Goal: Transaction & Acquisition: Purchase product/service

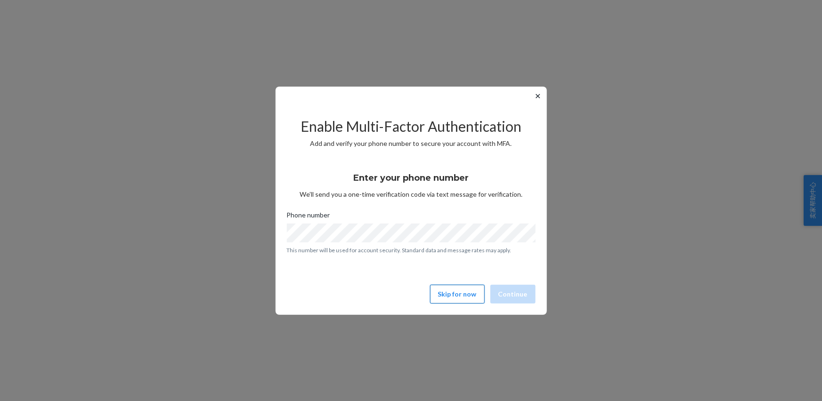
click at [450, 295] on button "Skip for now" at bounding box center [457, 294] width 55 height 19
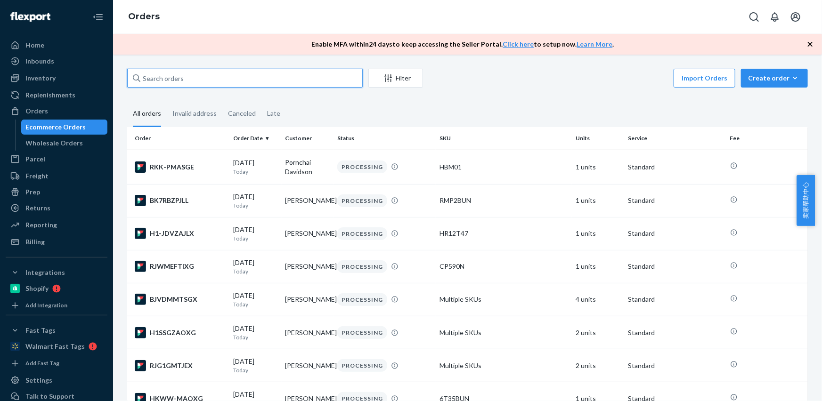
click at [198, 76] on input "text" at bounding box center [244, 78] width 235 height 19
paste input "[PERSON_NAME]"
type input "[PERSON_NAME]"
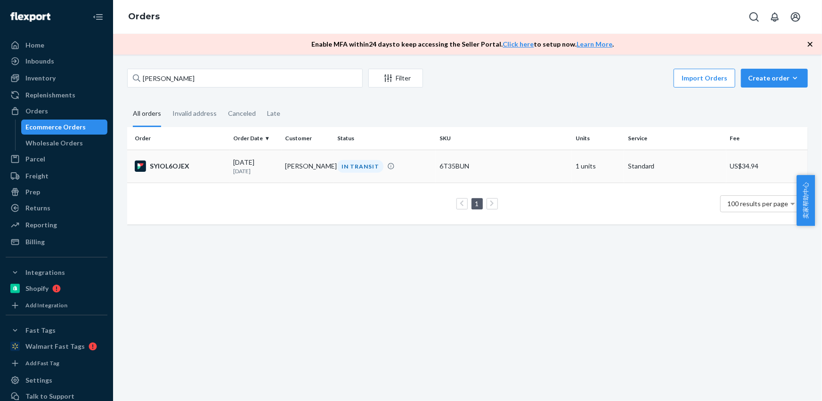
click at [260, 172] on p "[DATE]" at bounding box center [255, 171] width 45 height 8
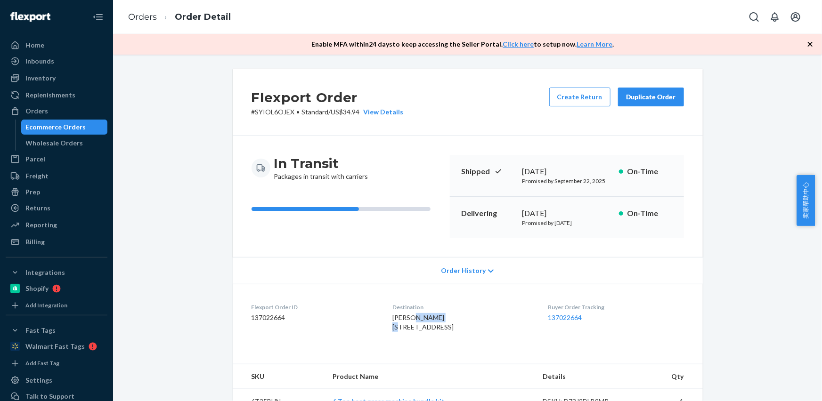
drag, startPoint x: 453, startPoint y: 324, endPoint x: 434, endPoint y: 323, distance: 18.9
click at [399, 322] on div "[PERSON_NAME] [STREET_ADDRESS]" at bounding box center [462, 322] width 140 height 19
copy span "[PERSON_NAME]"
drag, startPoint x: 457, startPoint y: 328, endPoint x: 381, endPoint y: 321, distance: 76.6
click at [392, 322] on div "[PERSON_NAME] [STREET_ADDRESS]" at bounding box center [462, 322] width 140 height 19
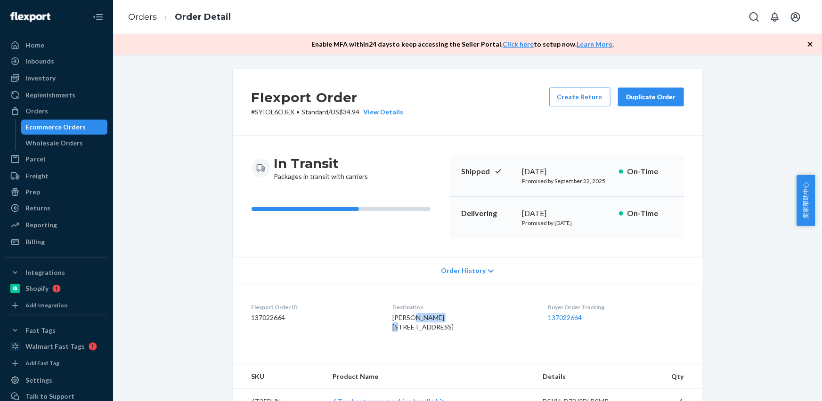
copy span "[PERSON_NAME] 1241 Camino Coronado"
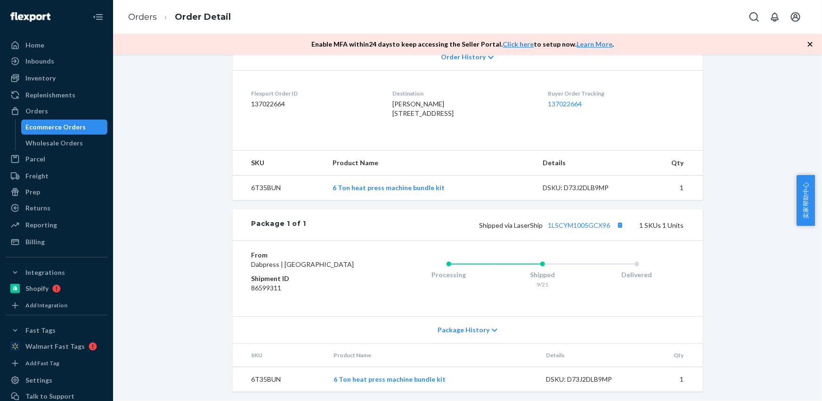
click at [262, 201] on td "6T35BUN" at bounding box center [279, 188] width 93 height 25
copy td "6T35BUN"
click at [615, 231] on button "Copy tracking number" at bounding box center [620, 225] width 12 height 12
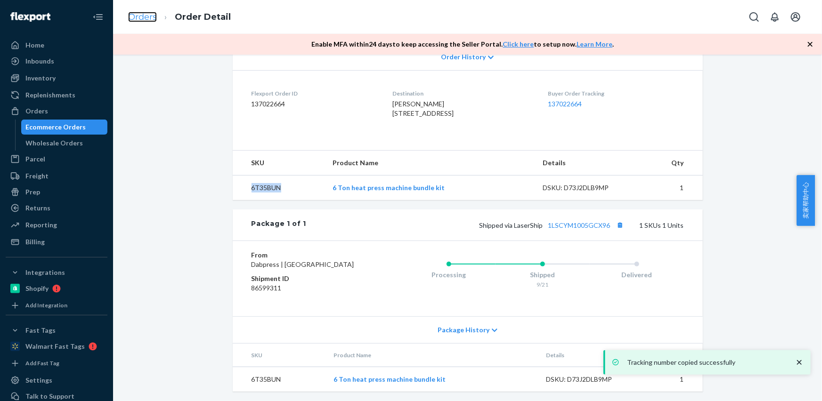
drag, startPoint x: 148, startPoint y: 16, endPoint x: 154, endPoint y: 47, distance: 30.7
click at [148, 16] on link "Orders" at bounding box center [142, 17] width 29 height 10
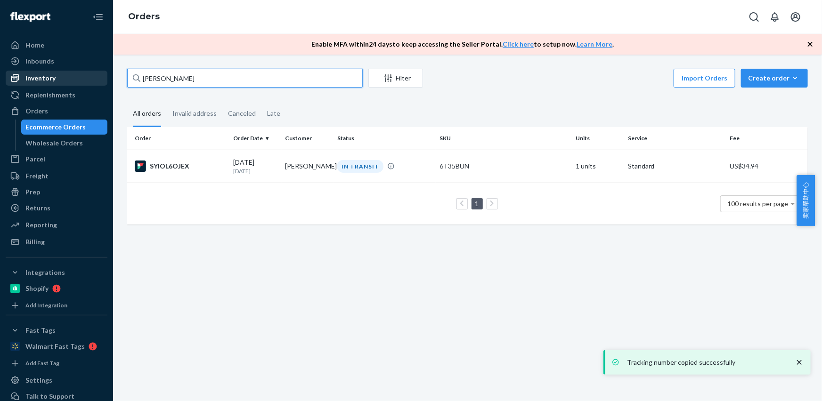
drag, startPoint x: 210, startPoint y: 78, endPoint x: 91, endPoint y: 73, distance: 119.7
click at [91, 73] on div "Home Inbounds Shipping Plans Problems Inventory Products Replenishments Orders …" at bounding box center [411, 200] width 822 height 401
paste input "[PERSON_NAME]"
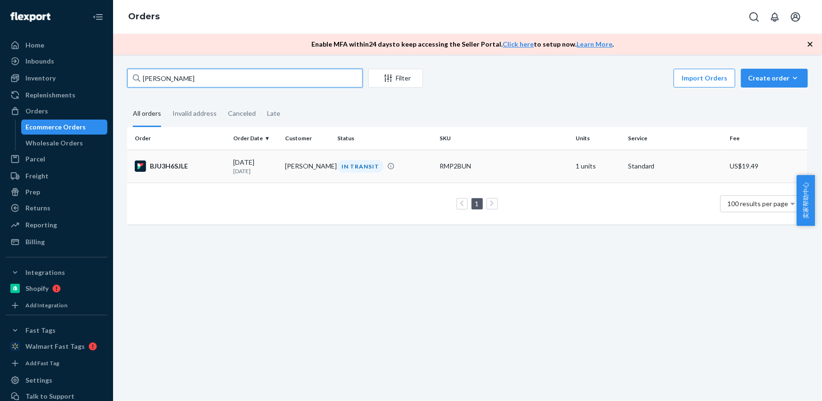
type input "[PERSON_NAME]"
click at [303, 160] on td "[PERSON_NAME]" at bounding box center [308, 166] width 52 height 33
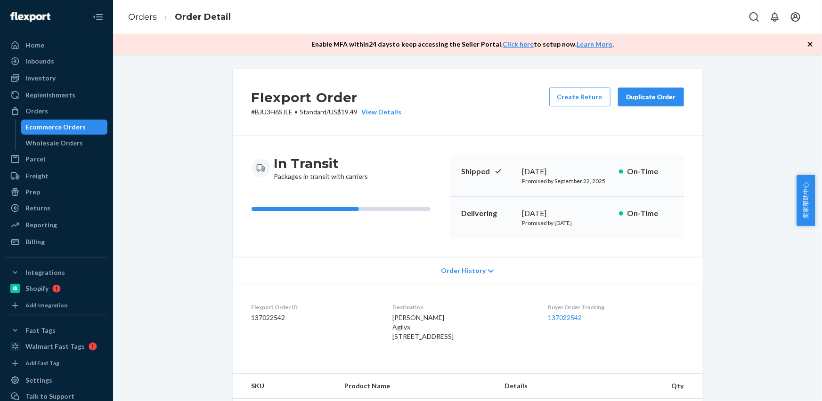
click at [392, 328] on span "[PERSON_NAME] Agilyx [STREET_ADDRESS]" at bounding box center [422, 327] width 61 height 27
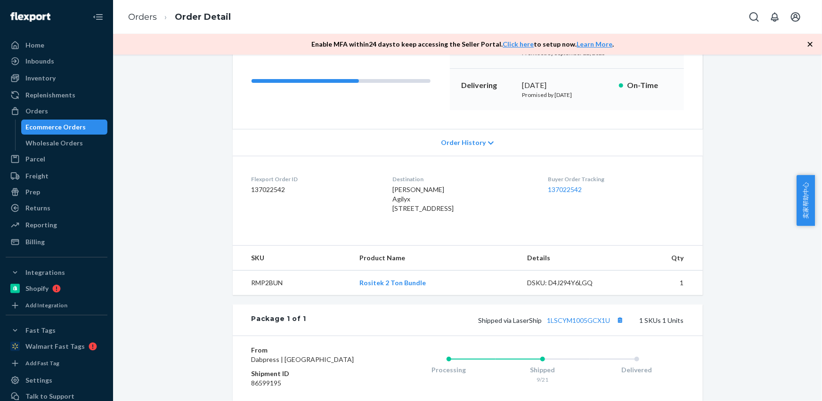
click at [262, 296] on td "RMP2BUN" at bounding box center [292, 283] width 119 height 25
drag, startPoint x: 262, startPoint y: 299, endPoint x: 257, endPoint y: 297, distance: 6.1
click at [262, 296] on td "RMP2BUN" at bounding box center [292, 283] width 119 height 25
copy td "RMP2BUN"
click at [621, 326] on button "Copy tracking number" at bounding box center [620, 320] width 12 height 12
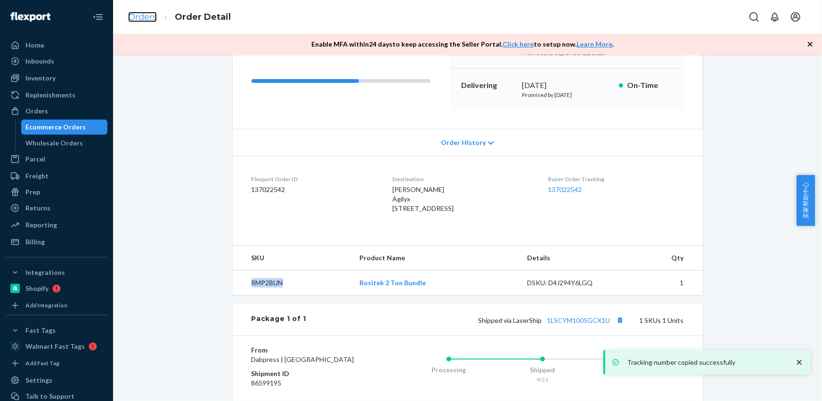
click at [136, 19] on link "Orders" at bounding box center [142, 17] width 29 height 10
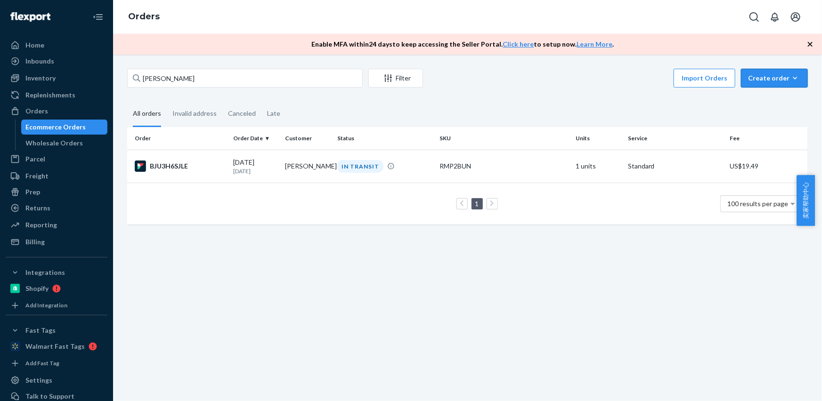
click at [762, 81] on div "Create order" at bounding box center [774, 77] width 53 height 9
click at [759, 100] on span "Ecommerce order" at bounding box center [780, 100] width 58 height 7
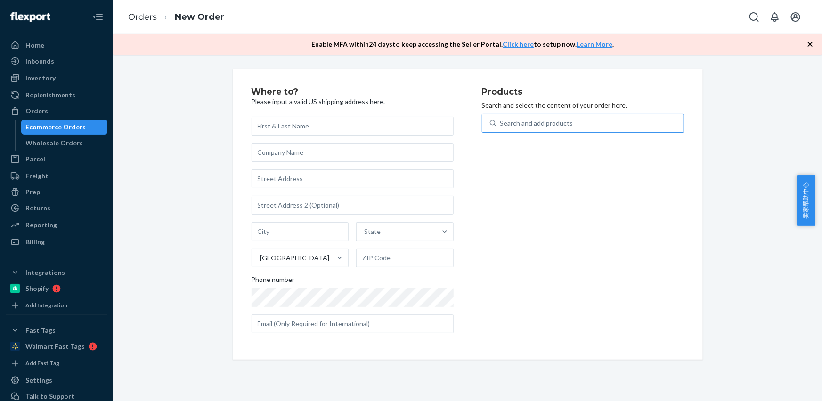
click at [522, 120] on div "Search and add products" at bounding box center [536, 123] width 73 height 9
click at [501, 120] on input "Search and add products" at bounding box center [500, 123] width 1 height 9
type input "R"
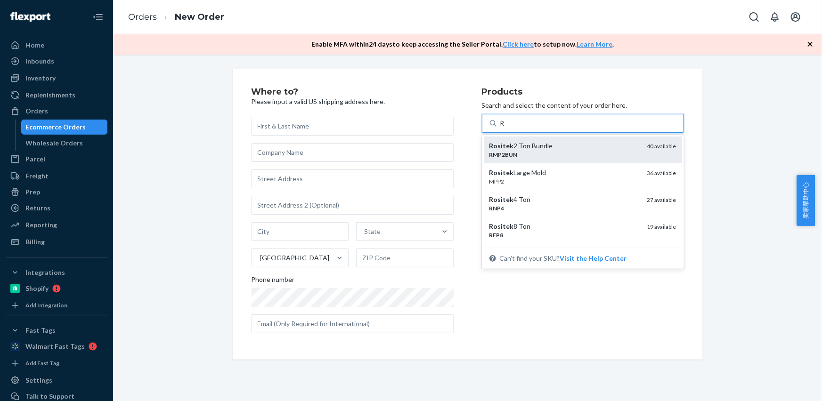
click at [518, 150] on div "Rositek 2 Ton Bundle" at bounding box center [564, 145] width 150 height 9
click at [505, 128] on input "R" at bounding box center [502, 123] width 5 height 9
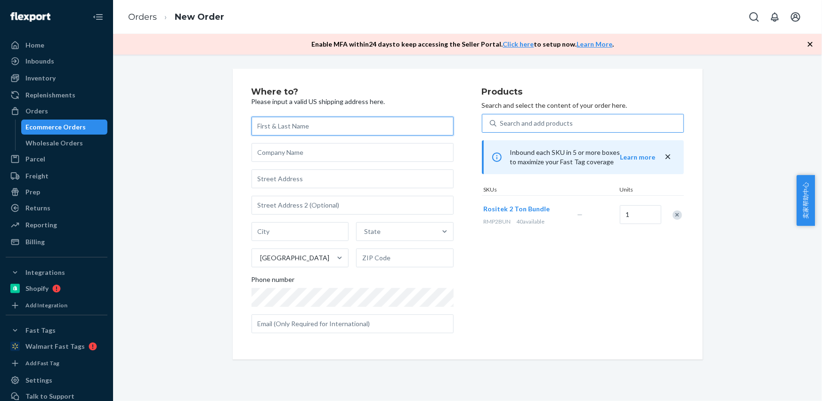
drag, startPoint x: 267, startPoint y: 118, endPoint x: 235, endPoint y: 81, distance: 48.1
click at [267, 118] on input "text" at bounding box center [352, 126] width 202 height 19
paste input "[PERSON_NAME]"
type input "[PERSON_NAME]"
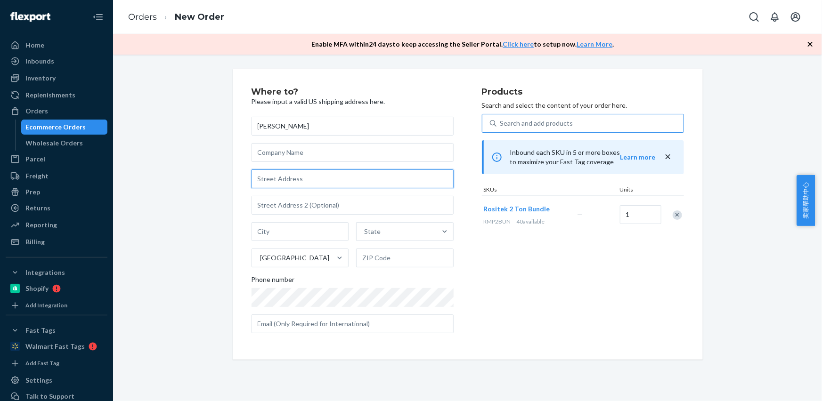
click at [285, 174] on input "text" at bounding box center [352, 179] width 202 height 19
paste input "[STREET_ADDRESS]"
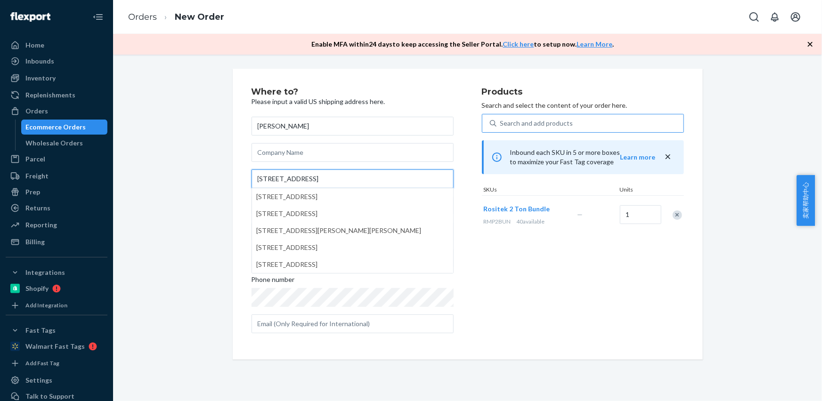
type input "[STREET_ADDRESS]"
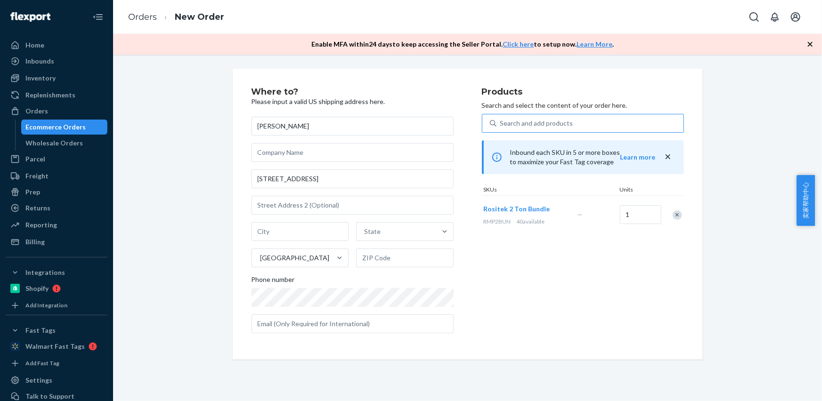
drag, startPoint x: 279, startPoint y: 220, endPoint x: 283, endPoint y: 227, distance: 7.0
click at [279, 222] on div "[PERSON_NAME] [STREET_ADDRESS][PERSON_NAME] Phone number" at bounding box center [352, 225] width 202 height 217
click at [283, 230] on input "text" at bounding box center [299, 231] width 97 height 19
paste input "[GEOGRAPHIC_DATA] [GEOGRAPHIC_DATA] 18353"
drag, startPoint x: 299, startPoint y: 233, endPoint x: 359, endPoint y: 249, distance: 61.9
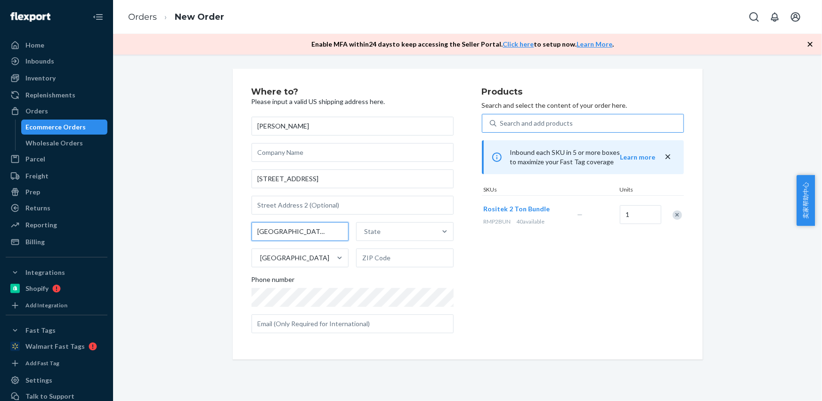
click at [356, 245] on div "[GEOGRAPHIC_DATA] [GEOGRAPHIC_DATA] 18353 State [GEOGRAPHIC_DATA]" at bounding box center [352, 244] width 202 height 45
type input "Saylorsburg [GEOGRAPHIC_DATA]"
click at [375, 253] on input "text" at bounding box center [404, 258] width 97 height 19
paste input "18353"
type input "18353"
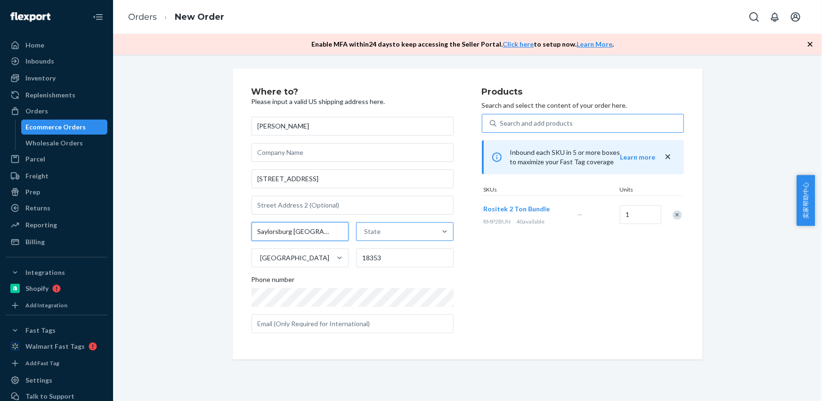
drag, startPoint x: 291, startPoint y: 229, endPoint x: 356, endPoint y: 234, distance: 65.7
click at [325, 231] on input "Saylorsburg [GEOGRAPHIC_DATA]" at bounding box center [299, 231] width 97 height 19
type input "[GEOGRAPHIC_DATA]"
click at [369, 235] on div "State" at bounding box center [372, 231] width 16 height 9
click at [365, 235] on input "option [US_STATE] focused, 1 of 59. 59 results available. Use Up and Down to ch…" at bounding box center [364, 231] width 1 height 9
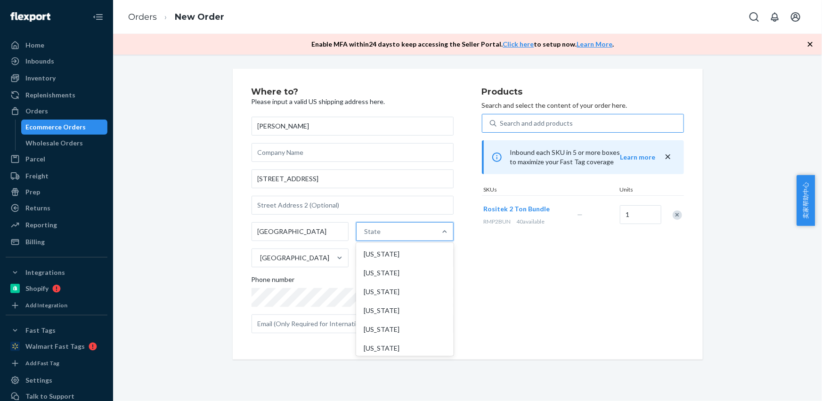
paste input "PA"
type input "PA"
click at [379, 254] on div "[US_STATE]" at bounding box center [403, 254] width 95 height 19
click at [373, 236] on input "PA" at bounding box center [368, 231] width 10 height 9
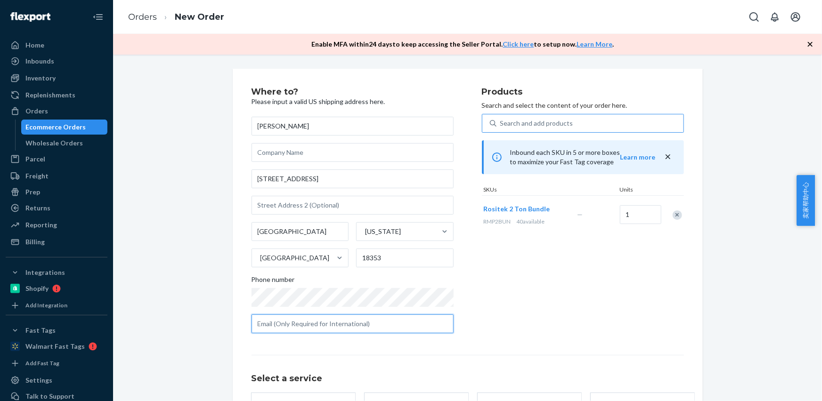
click at [287, 324] on input "text" at bounding box center [352, 324] width 202 height 19
paste input "[EMAIL_ADDRESS][DOMAIN_NAME]"
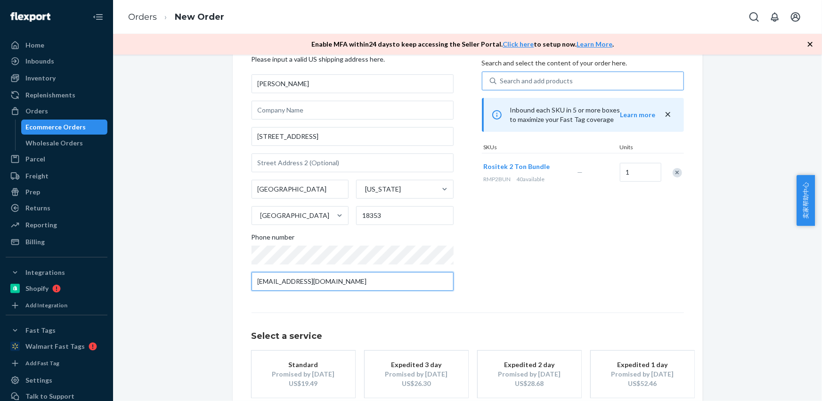
scroll to position [95, 0]
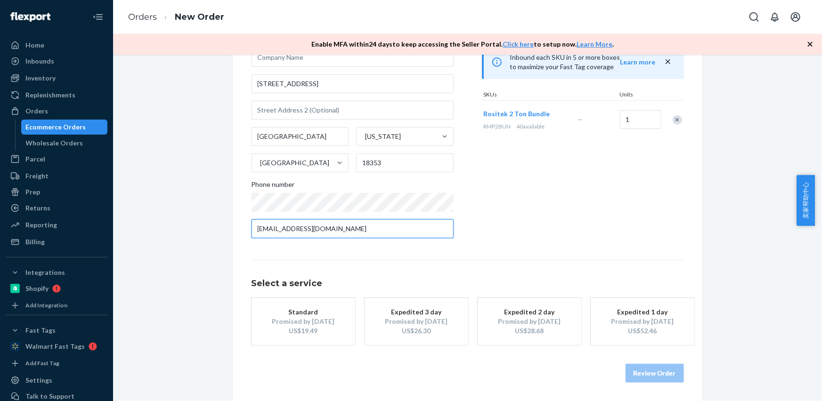
type input "[EMAIL_ADDRESS][DOMAIN_NAME]"
drag, startPoint x: 310, startPoint y: 334, endPoint x: 325, endPoint y: 339, distance: 15.3
click at [310, 334] on div "US$19.49" at bounding box center [303, 330] width 75 height 9
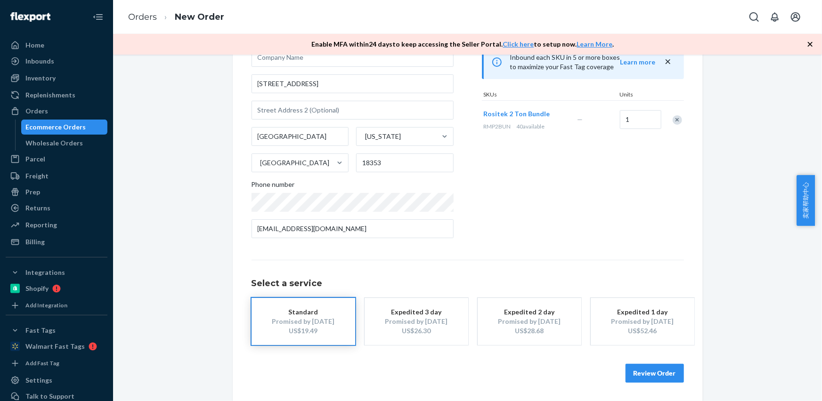
drag, startPoint x: 639, startPoint y: 374, endPoint x: 639, endPoint y: 368, distance: 5.7
click at [639, 374] on button "Review Order" at bounding box center [654, 373] width 58 height 19
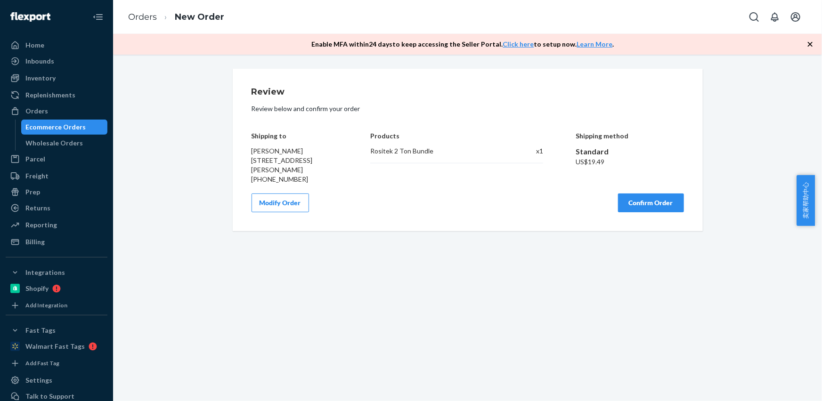
click at [643, 206] on button "Confirm Order" at bounding box center [651, 203] width 66 height 19
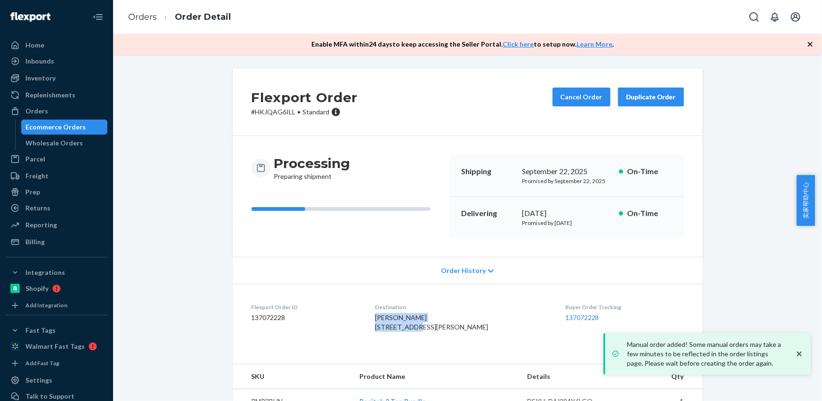
drag, startPoint x: 400, startPoint y: 323, endPoint x: 416, endPoint y: 315, distance: 18.1
click at [417, 328] on dl "Flexport Order ID 137072228 Destination [PERSON_NAME] [STREET_ADDRESS][PERSON_N…" at bounding box center [468, 319] width 470 height 71
copy span "[PERSON_NAME] [STREET_ADDRESS][PERSON_NAME]"
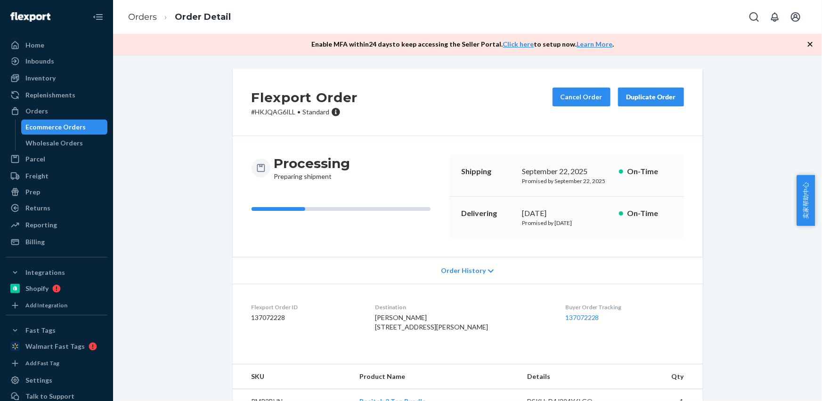
scroll to position [42, 0]
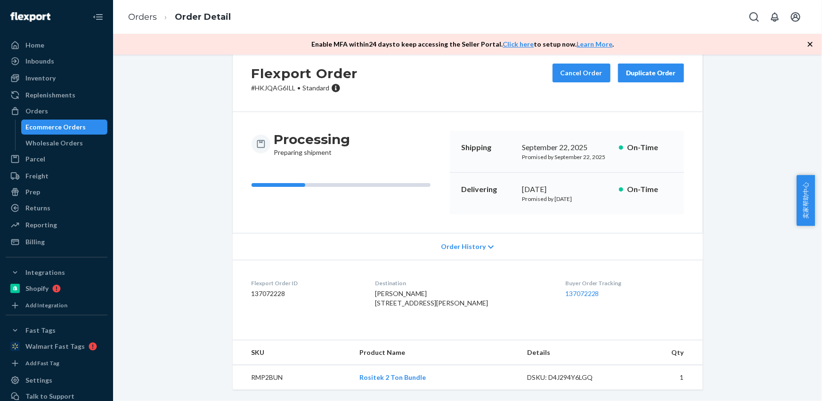
click at [264, 374] on td "RMP2BUN" at bounding box center [292, 377] width 119 height 25
copy td "RMP2BUN"
click at [146, 16] on link "Orders" at bounding box center [142, 17] width 29 height 10
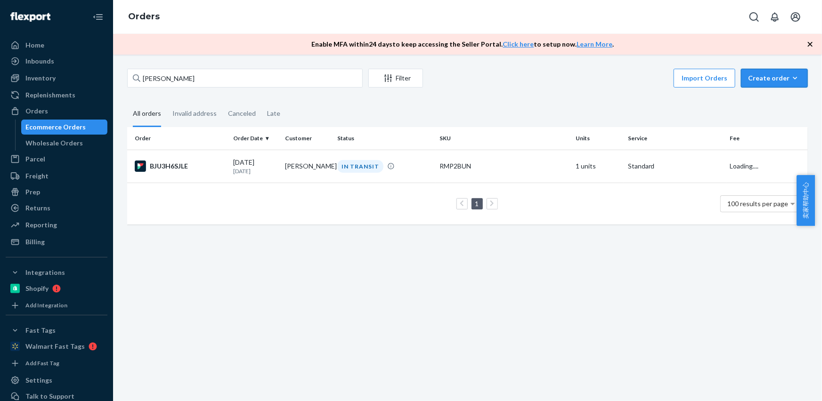
drag, startPoint x: 771, startPoint y: 81, endPoint x: 772, endPoint y: 89, distance: 8.1
click at [771, 81] on div "Create order" at bounding box center [774, 77] width 53 height 9
click at [773, 97] on span "Ecommerce order" at bounding box center [780, 100] width 58 height 7
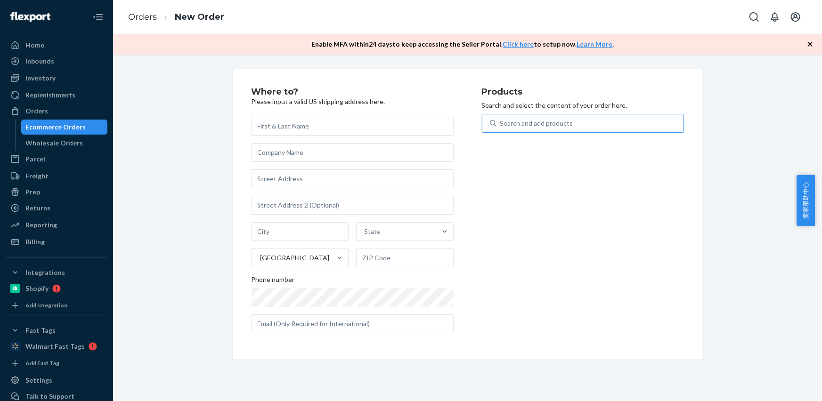
click at [518, 123] on div "Search and add products" at bounding box center [536, 123] width 73 height 9
click at [501, 123] on input "Search and add products" at bounding box center [500, 123] width 1 height 9
type input "RMP2BUN"
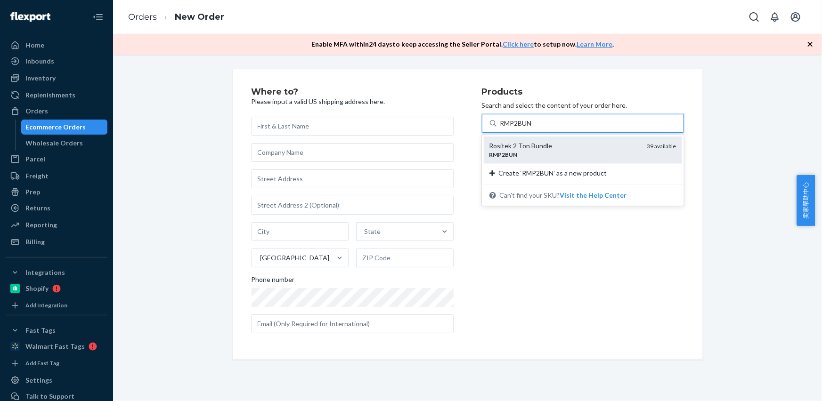
click at [511, 143] on div "Rositek 2 Ton Bundle" at bounding box center [564, 145] width 150 height 9
click at [511, 128] on input "RMP2BUN" at bounding box center [516, 123] width 33 height 9
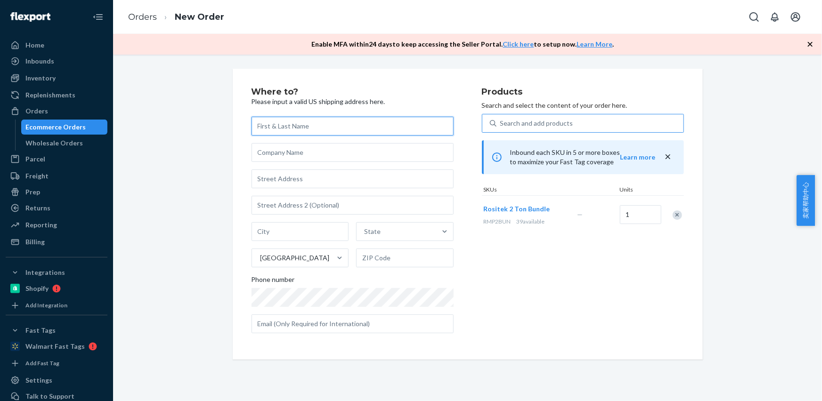
click at [275, 122] on input "text" at bounding box center [352, 126] width 202 height 19
paste input "[PERSON_NAME]"
type input "[PERSON_NAME]"
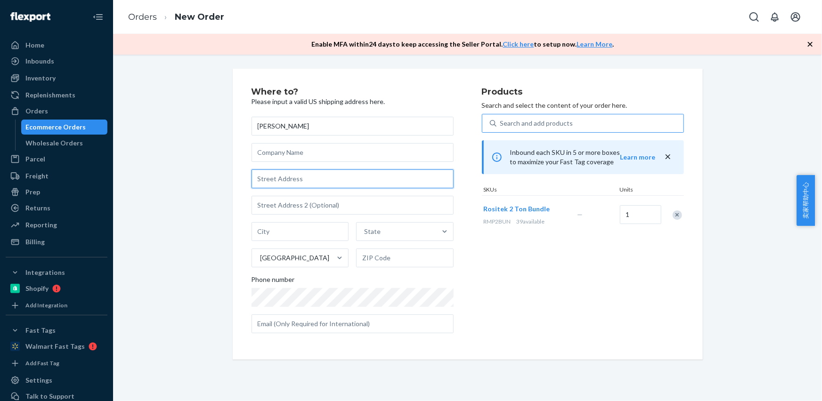
click at [270, 179] on input "text" at bounding box center [352, 179] width 202 height 19
paste input "[GEOGRAPHIC_DATA]"
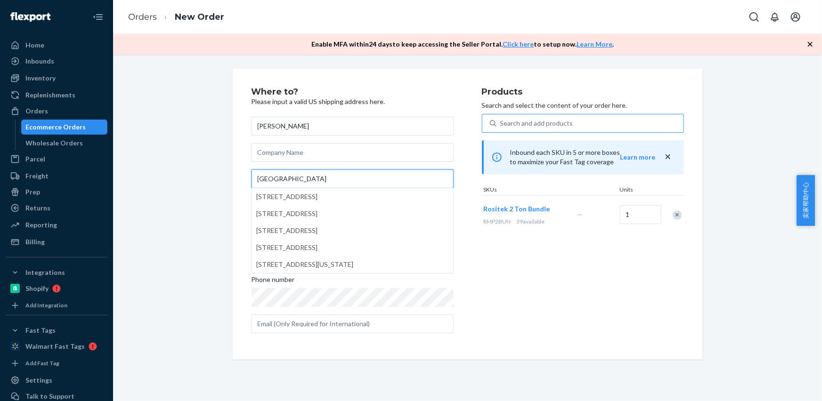
type input "[GEOGRAPHIC_DATA]"
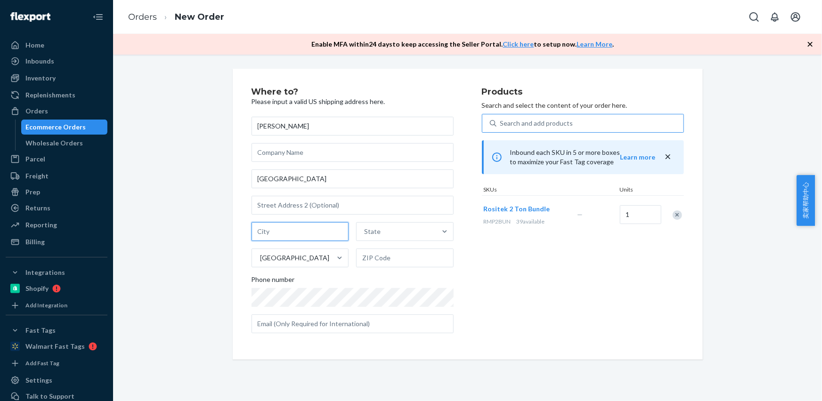
drag, startPoint x: 290, startPoint y: 231, endPoint x: 295, endPoint y: 236, distance: 7.0
click at [290, 231] on input "text" at bounding box center [299, 231] width 97 height 19
paste input "[GEOGRAPHIC_DATA] IN 47421"
drag, startPoint x: 298, startPoint y: 232, endPoint x: 363, endPoint y: 242, distance: 65.7
click at [363, 242] on div "[GEOGRAPHIC_DATA] IN 47421 State [GEOGRAPHIC_DATA]" at bounding box center [352, 244] width 202 height 45
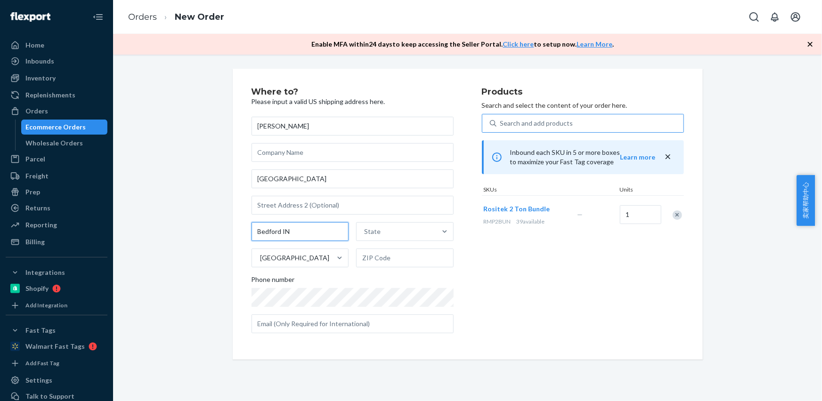
type input "Bedford IN"
click at [374, 251] on input "text" at bounding box center [404, 258] width 97 height 19
paste input "47421"
type input "47421"
drag, startPoint x: 311, startPoint y: 231, endPoint x: 356, endPoint y: 233, distance: 44.8
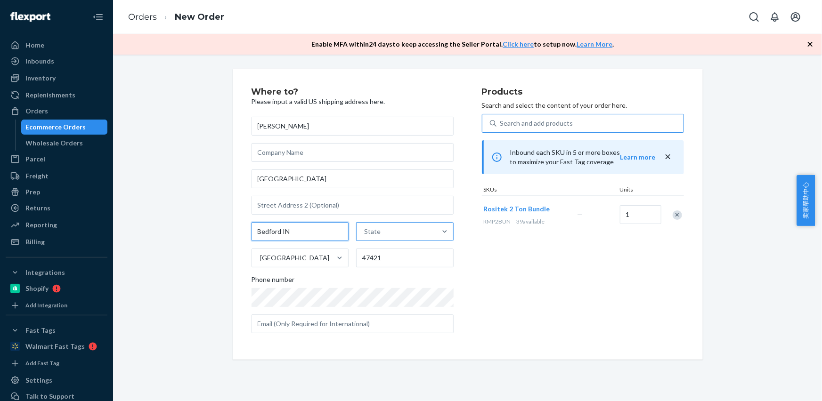
click at [326, 232] on input "Bedford IN" at bounding box center [299, 231] width 97 height 19
type input "[GEOGRAPHIC_DATA]"
click at [376, 234] on div "State" at bounding box center [372, 231] width 16 height 9
click at [365, 234] on input "option [US_STATE] focused, 1 of 59. 59 results available. Use Up and Down to ch…" at bounding box center [364, 231] width 1 height 9
paste input "IN"
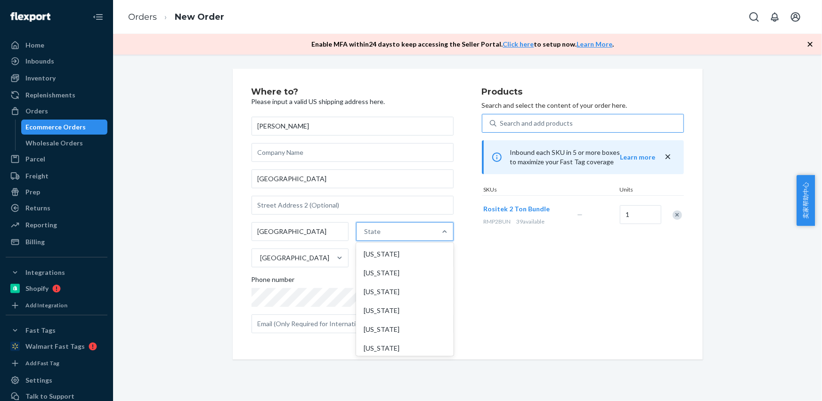
type input "IN"
click at [379, 273] on div "[US_STATE]" at bounding box center [403, 273] width 95 height 19
click at [372, 236] on input "IN" at bounding box center [367, 231] width 9 height 9
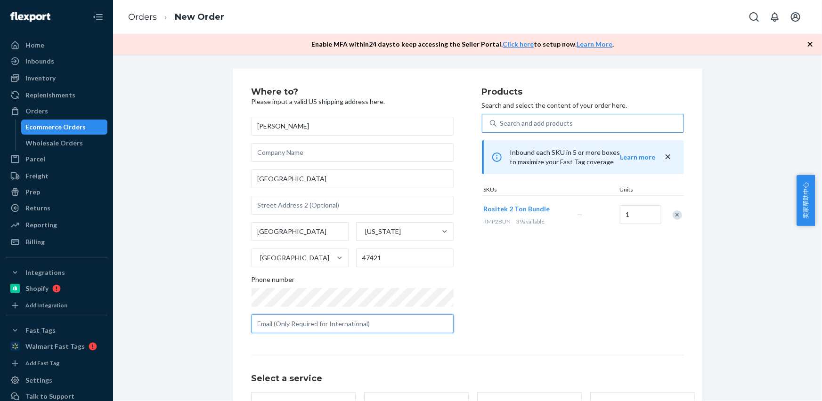
click at [339, 322] on input "text" at bounding box center [352, 324] width 202 height 19
paste input "[EMAIL_ADDRESS][DOMAIN_NAME]"
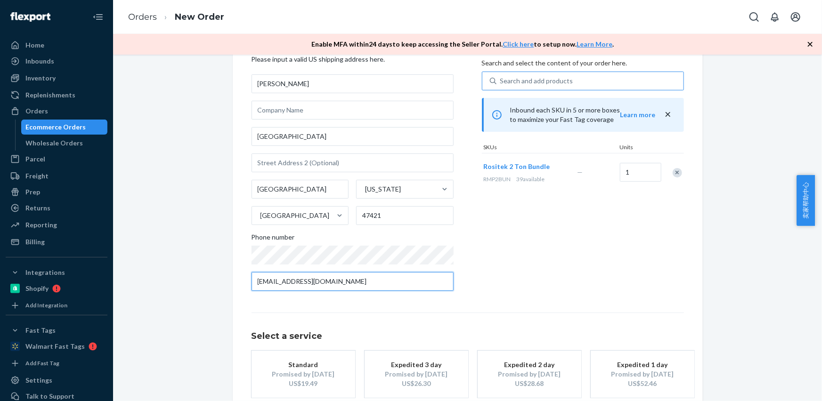
scroll to position [85, 0]
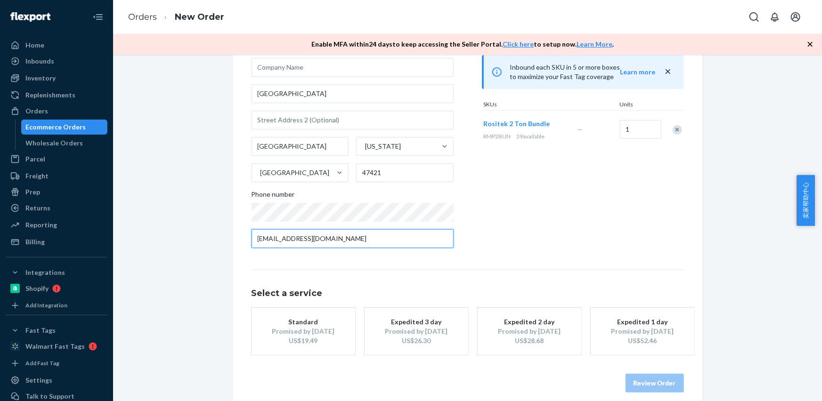
type input "[EMAIL_ADDRESS][DOMAIN_NAME]"
click at [323, 368] on div "Review Order" at bounding box center [467, 378] width 432 height 28
drag, startPoint x: 308, startPoint y: 331, endPoint x: 316, endPoint y: 337, distance: 9.3
click at [308, 331] on div "Promised by [DATE]" at bounding box center [303, 331] width 75 height 9
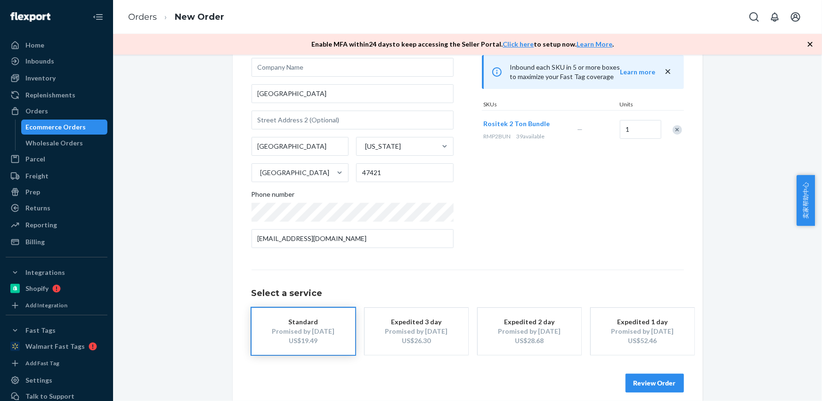
click at [631, 388] on button "Review Order" at bounding box center [654, 383] width 58 height 19
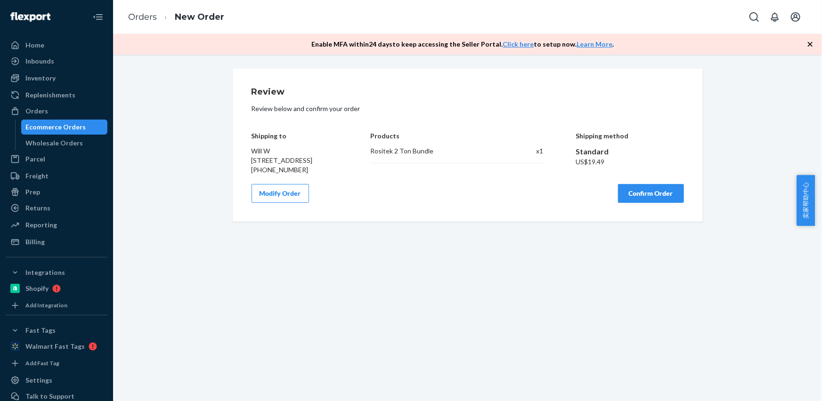
click at [636, 203] on button "Confirm Order" at bounding box center [651, 193] width 66 height 19
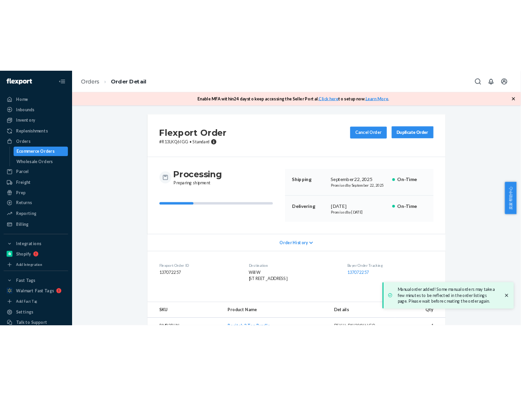
scroll to position [42, 0]
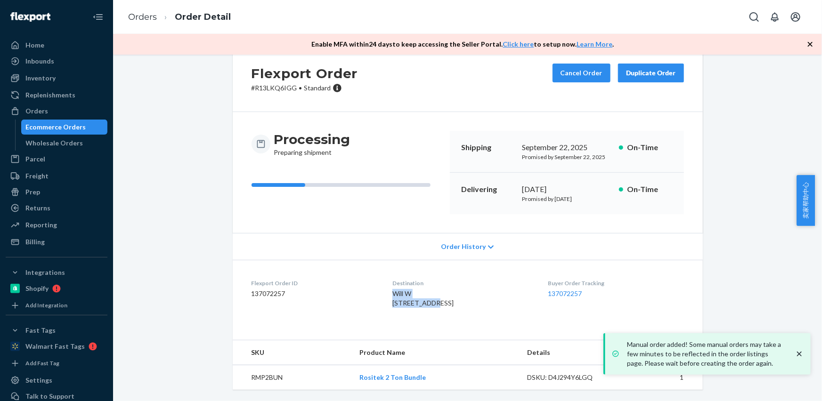
drag, startPoint x: 385, startPoint y: 273, endPoint x: 395, endPoint y: 242, distance: 33.2
click at [427, 289] on div "Will W [STREET_ADDRESS]" at bounding box center [462, 298] width 140 height 19
copy span "Will W [GEOGRAPHIC_DATA]"
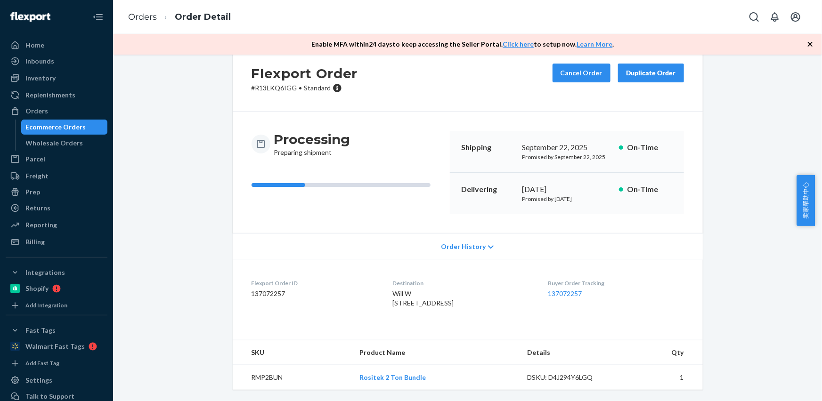
click at [267, 376] on td "RMP2BUN" at bounding box center [292, 377] width 119 height 25
drag, startPoint x: 267, startPoint y: 376, endPoint x: 264, endPoint y: 315, distance: 61.3
click at [267, 376] on td "RMP2BUN" at bounding box center [292, 377] width 119 height 25
drag, startPoint x: 401, startPoint y: 280, endPoint x: 421, endPoint y: 284, distance: 19.7
click at [421, 284] on dl "Flexport Order ID 137072257 Destination Will W [STREET_ADDRESS] US Buyer Order …" at bounding box center [468, 295] width 470 height 71
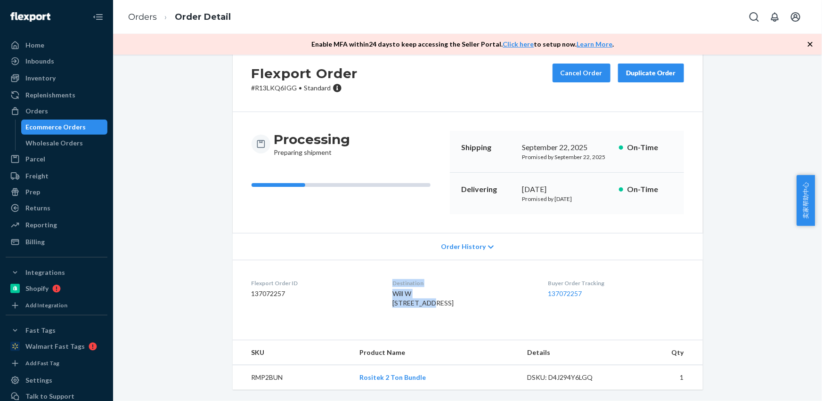
click at [436, 289] on div "Will W [STREET_ADDRESS]" at bounding box center [462, 298] width 140 height 19
drag, startPoint x: 387, startPoint y: 278, endPoint x: 427, endPoint y: 284, distance: 40.5
click at [427, 284] on dl "Flexport Order ID 137072257 Destination Will W [STREET_ADDRESS] US Buyer Order …" at bounding box center [468, 295] width 470 height 71
copy span "Will W [GEOGRAPHIC_DATA]"
click at [272, 379] on td "RMP2BUN" at bounding box center [292, 377] width 119 height 25
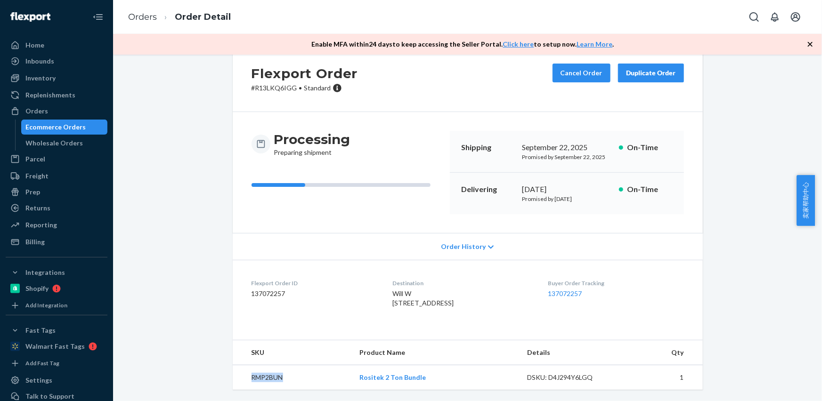
click at [272, 379] on td "RMP2BUN" at bounding box center [292, 377] width 119 height 25
copy td "RMP2BUN"
drag, startPoint x: 147, startPoint y: 16, endPoint x: 340, endPoint y: 50, distance: 195.6
click at [147, 16] on link "Orders" at bounding box center [142, 17] width 29 height 10
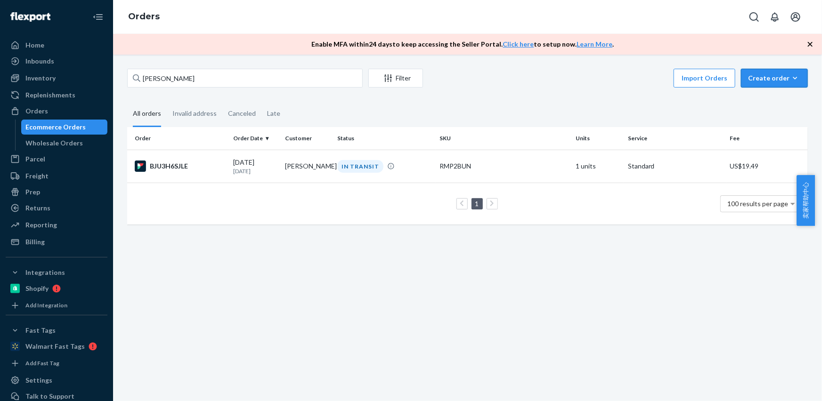
click at [758, 78] on div "Create order" at bounding box center [774, 77] width 53 height 9
click at [764, 99] on span "Ecommerce order" at bounding box center [780, 100] width 58 height 7
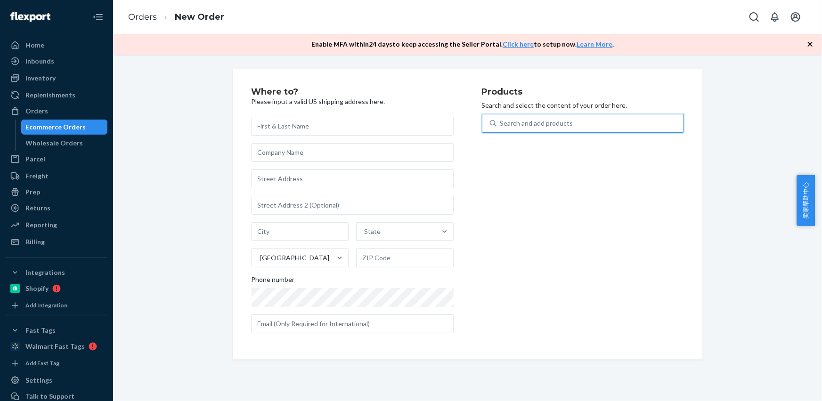
click at [571, 117] on div "Search and add products" at bounding box center [589, 123] width 187 height 17
click at [501, 119] on input "0 results available. Use Up and Down to choose options, press Enter to select t…" at bounding box center [500, 123] width 1 height 9
type input "REP8"
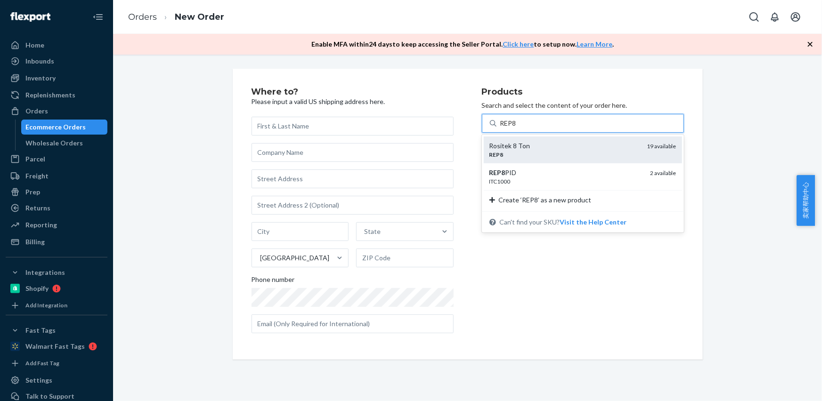
click at [531, 157] on div "REP8" at bounding box center [564, 155] width 150 height 8
click at [517, 128] on input "REP8" at bounding box center [508, 123] width 17 height 9
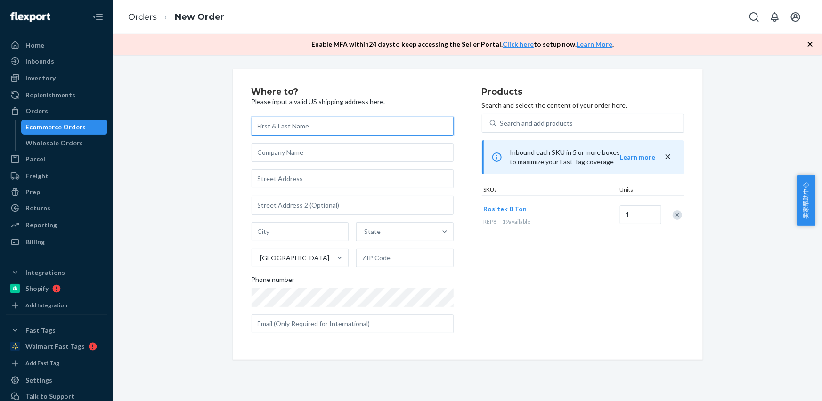
click at [292, 125] on input "text" at bounding box center [352, 126] width 202 height 19
paste input "[PERSON_NAME]"
type input "[PERSON_NAME]"
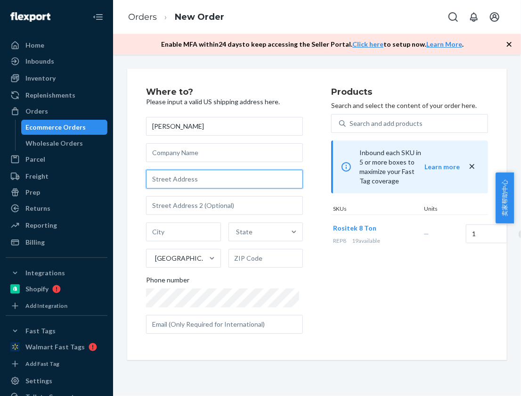
click at [188, 174] on input "text" at bounding box center [224, 179] width 157 height 19
paste input "[STREET_ADDRESS]"
type input "[STREET_ADDRESS]"
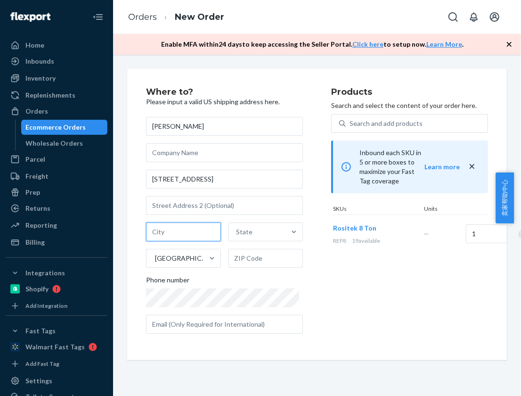
click at [186, 232] on input "text" at bounding box center [183, 231] width 75 height 19
paste input "Newfane VT 05345"
drag, startPoint x: 190, startPoint y: 230, endPoint x: 213, endPoint y: 232, distance: 22.7
click at [215, 233] on input "Newfane VT 05345" at bounding box center [183, 231] width 75 height 19
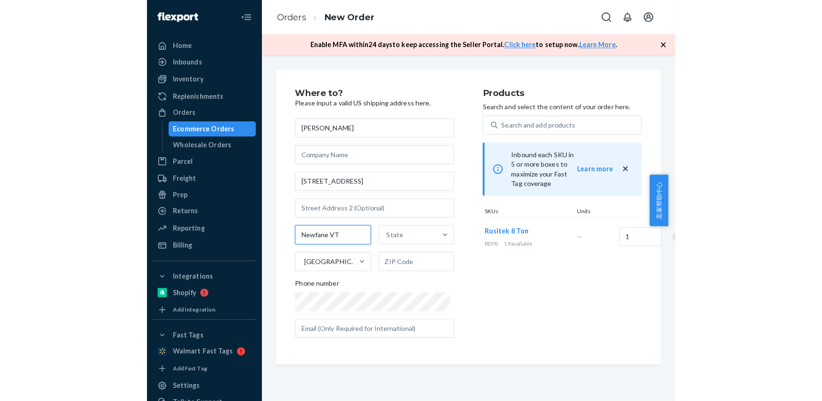
scroll to position [0, 0]
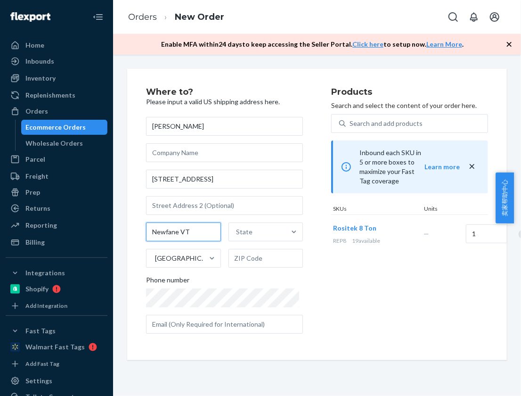
type input "Newfane VT"
click at [252, 253] on input "text" at bounding box center [265, 258] width 75 height 19
paste input "05345"
type input "05345"
drag, startPoint x: 180, startPoint y: 230, endPoint x: 212, endPoint y: 235, distance: 32.8
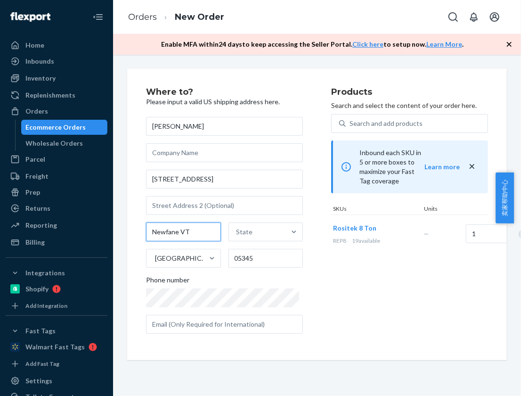
click at [213, 235] on input "Newfane VT" at bounding box center [183, 231] width 75 height 19
type input "Newfane"
click at [248, 228] on div "State" at bounding box center [244, 231] width 16 height 9
click at [237, 228] on input "State" at bounding box center [236, 231] width 1 height 9
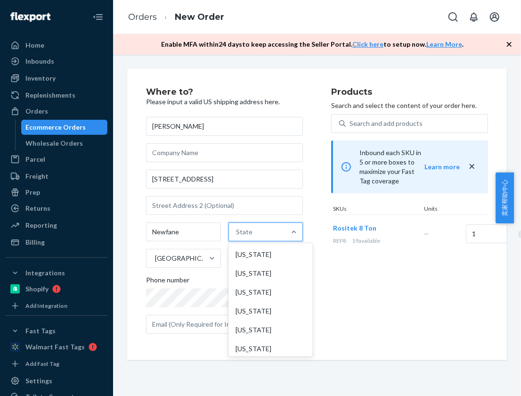
paste input "VT"
type input "VT"
drag, startPoint x: 251, startPoint y: 253, endPoint x: 259, endPoint y: 259, distance: 10.1
click at [251, 253] on div "[US_STATE]" at bounding box center [264, 254] width 76 height 19
click at [242, 236] on input "VT" at bounding box center [237, 231] width 10 height 9
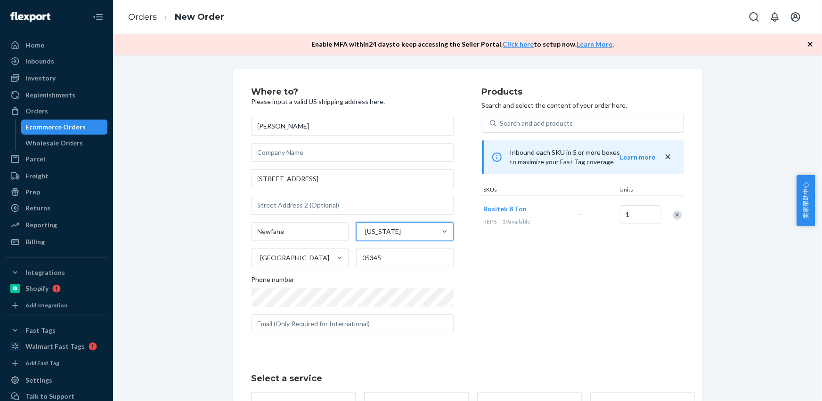
click at [306, 307] on div "[PERSON_NAME] [STREET_ADDRESS][US_STATE]. 0 results available. Select is focuse…" at bounding box center [352, 225] width 202 height 217
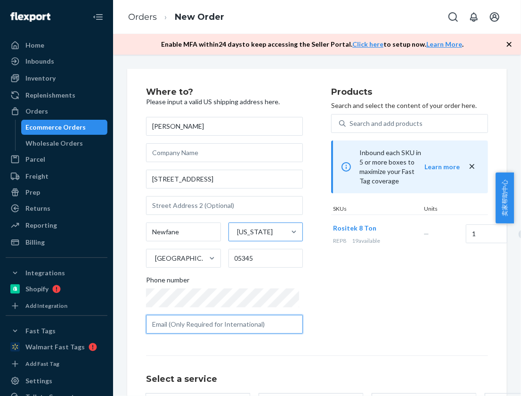
click at [245, 319] on input "text" at bounding box center [224, 324] width 157 height 19
paste input "[EMAIL_ADDRESS][DOMAIN_NAME]"
type input "[EMAIL_ADDRESS][DOMAIN_NAME]"
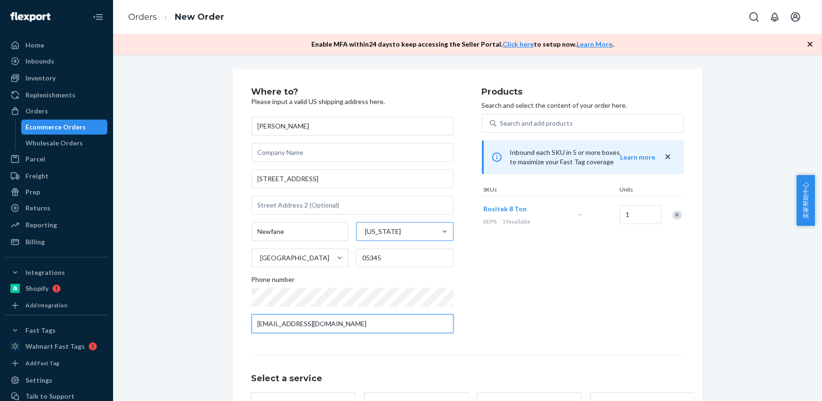
scroll to position [85, 0]
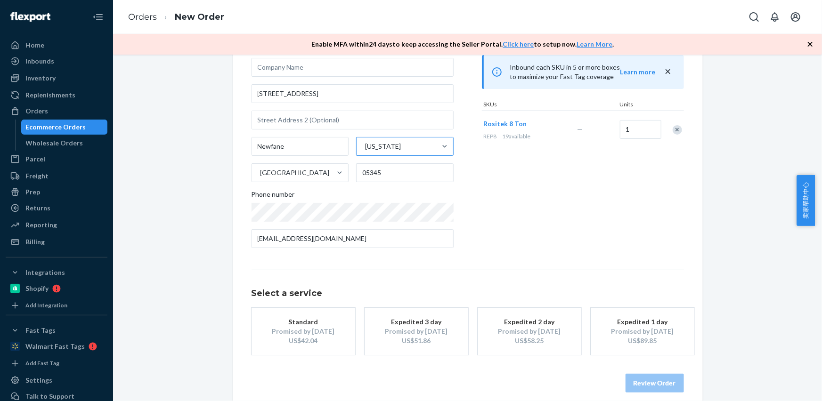
click at [299, 337] on div "US$42.04" at bounding box center [303, 340] width 75 height 9
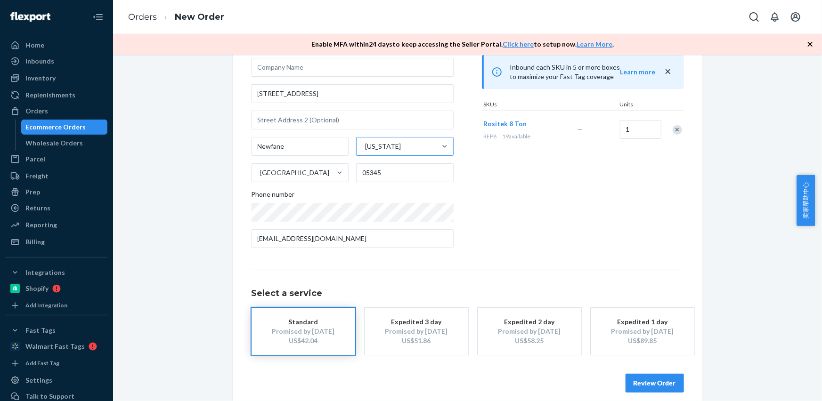
drag, startPoint x: 640, startPoint y: 382, endPoint x: 651, endPoint y: 312, distance: 71.0
click at [640, 382] on button "Review Order" at bounding box center [654, 383] width 58 height 19
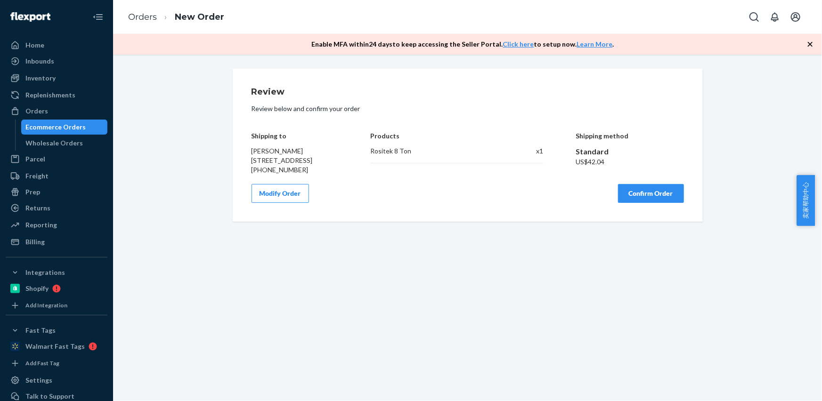
click at [643, 203] on button "Confirm Order" at bounding box center [651, 193] width 66 height 19
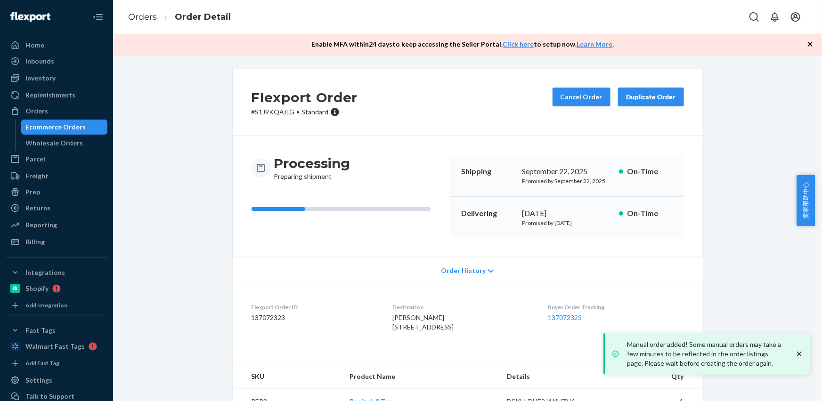
drag, startPoint x: 381, startPoint y: 327, endPoint x: 451, endPoint y: 327, distance: 69.2
click at [451, 328] on dl "Flexport Order ID 137072323 Destination [PERSON_NAME] [STREET_ADDRESS] US Buyer…" at bounding box center [468, 319] width 470 height 71
copy span "[STREET_ADDRESS]"
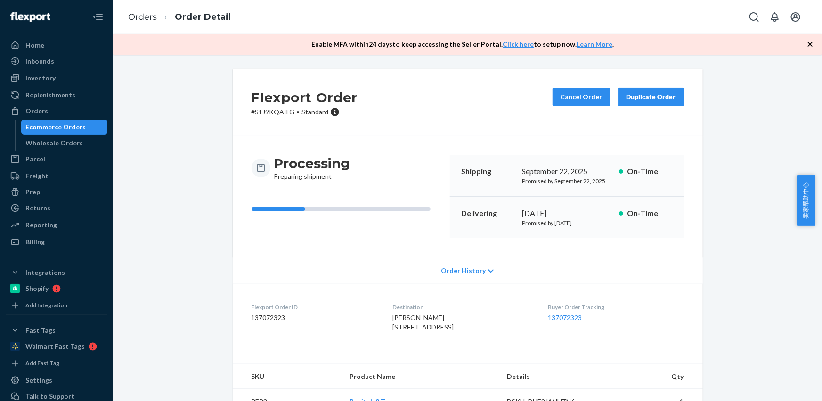
scroll to position [42, 0]
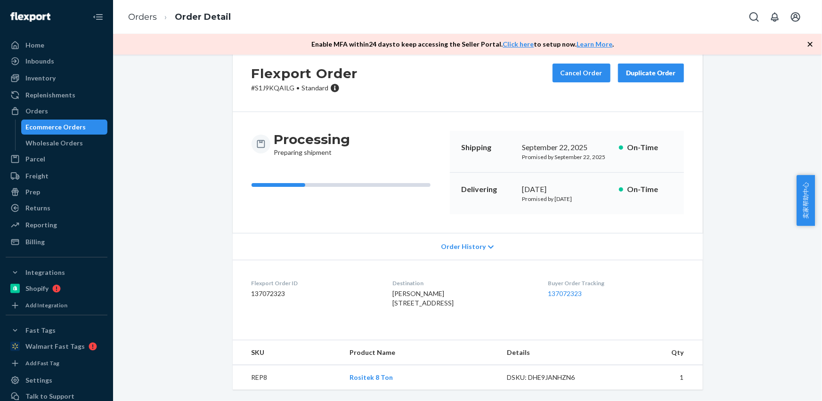
click at [254, 372] on td "REP8" at bounding box center [288, 377] width 110 height 25
click at [132, 18] on link "Orders" at bounding box center [142, 17] width 29 height 10
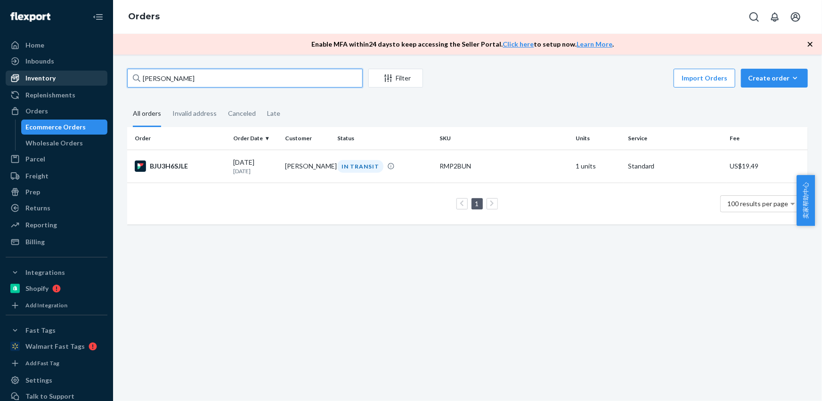
drag, startPoint x: 184, startPoint y: 78, endPoint x: 75, endPoint y: 75, distance: 108.8
click at [75, 75] on div "Home Inbounds Shipping Plans Problems Inventory Products Replenishments Orders …" at bounding box center [411, 200] width 822 height 401
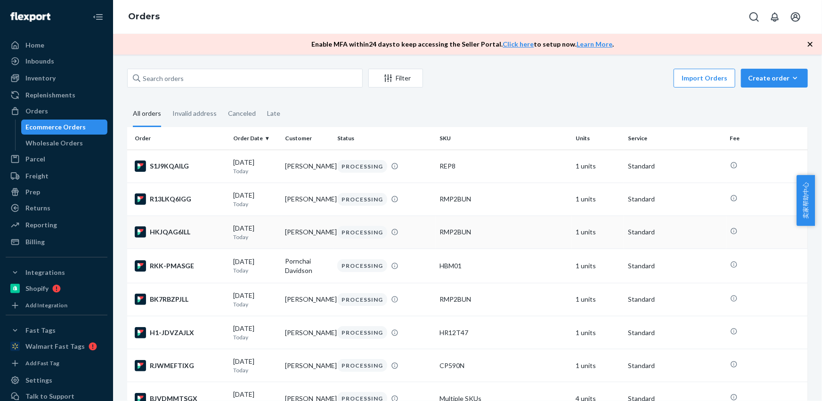
click at [299, 235] on td "[PERSON_NAME]" at bounding box center [308, 232] width 52 height 33
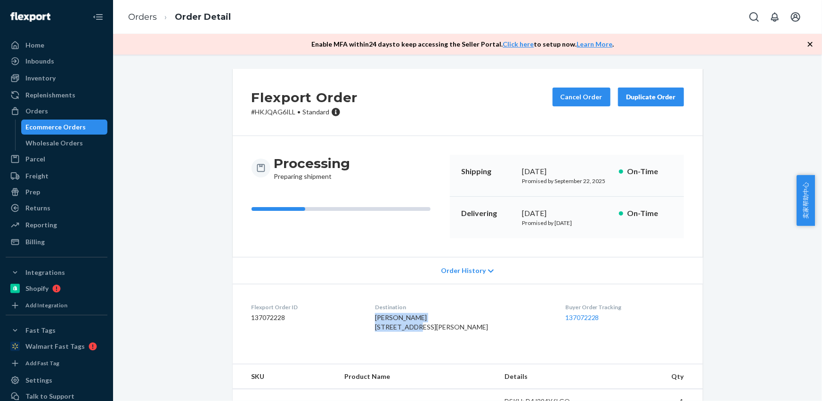
drag, startPoint x: 397, startPoint y: 325, endPoint x: 373, endPoint y: 316, distance: 25.6
click at [377, 320] on dl "Flexport Order ID 137072228 Destination [PERSON_NAME] [STREET_ADDRESS][PERSON_N…" at bounding box center [468, 319] width 470 height 71
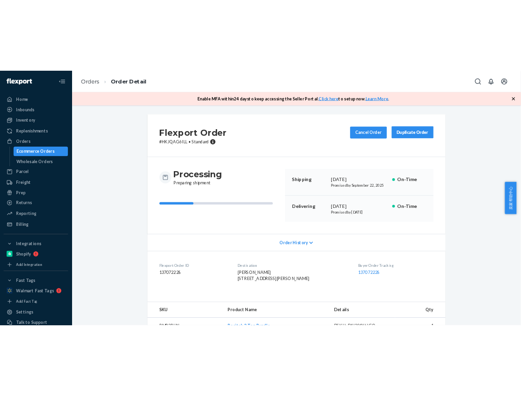
scroll to position [128, 0]
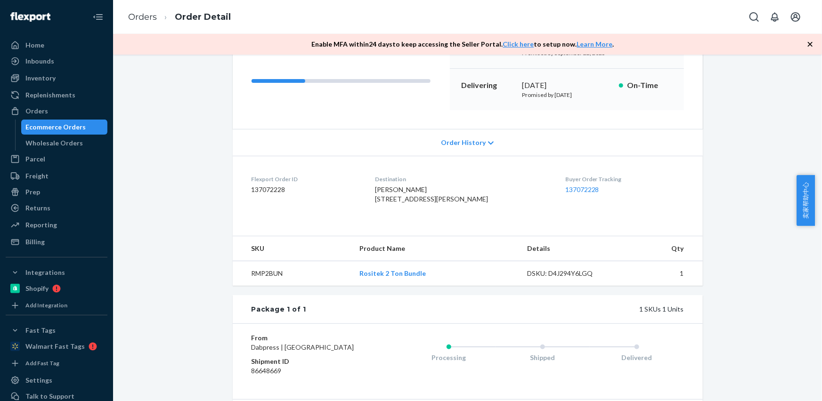
click at [259, 286] on td "RMP2BUN" at bounding box center [292, 273] width 119 height 25
drag, startPoint x: 259, startPoint y: 294, endPoint x: 251, endPoint y: 283, distance: 12.9
click at [259, 286] on td "RMP2BUN" at bounding box center [292, 273] width 119 height 25
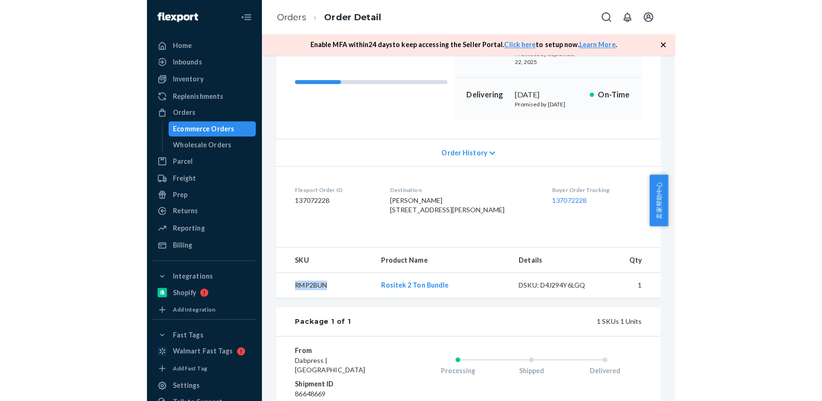
scroll to position [166, 0]
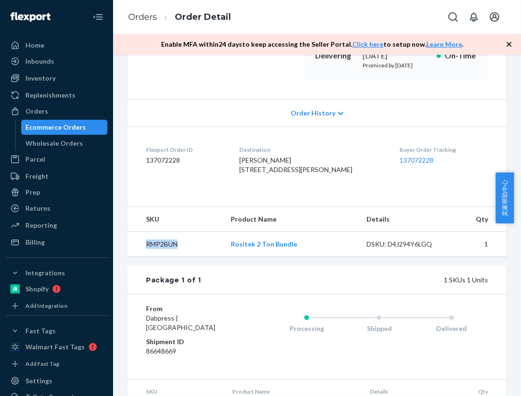
drag, startPoint x: 100, startPoint y: 9, endPoint x: 60, endPoint y: -34, distance: 59.0
click at [60, 0] on html "Home Inbounds Shipping Plans Problems Inventory Products Replenishments Orders …" at bounding box center [260, 198] width 521 height 396
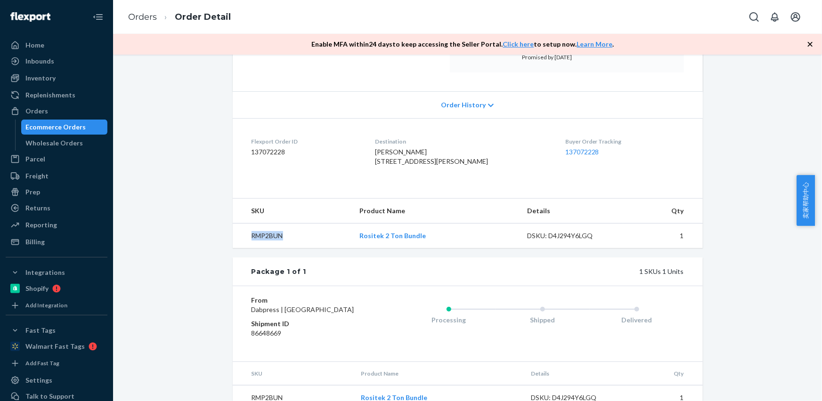
scroll to position [128, 0]
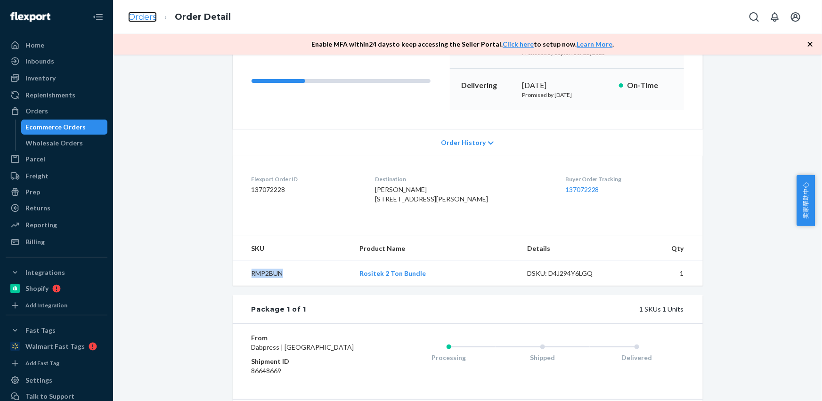
click at [146, 18] on link "Orders" at bounding box center [142, 17] width 29 height 10
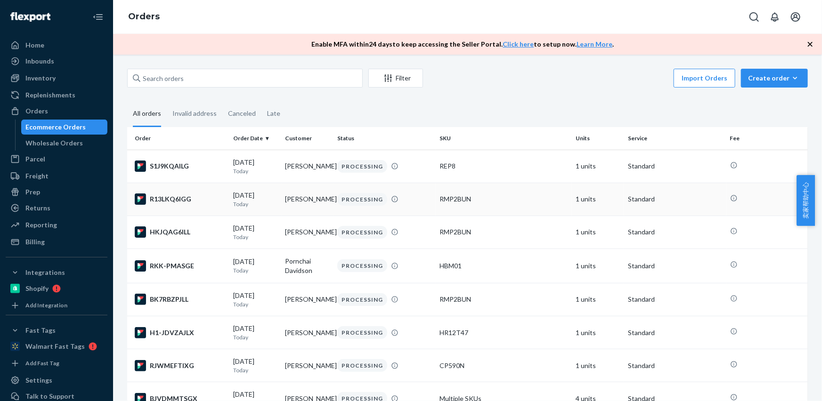
click at [278, 199] on td "[DATE] [DATE]" at bounding box center [255, 199] width 52 height 33
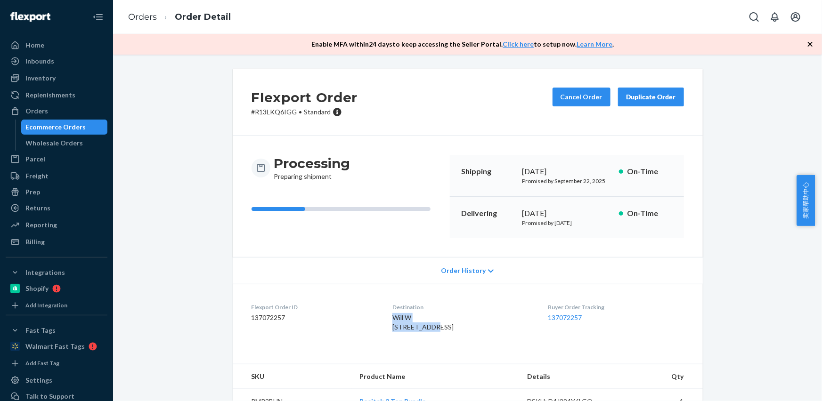
drag, startPoint x: 423, startPoint y: 326, endPoint x: 356, endPoint y: 311, distance: 69.1
click at [384, 320] on dl "Flexport Order ID 137072257 Destination Will W [STREET_ADDRESS] US Buyer Order …" at bounding box center [468, 319] width 470 height 71
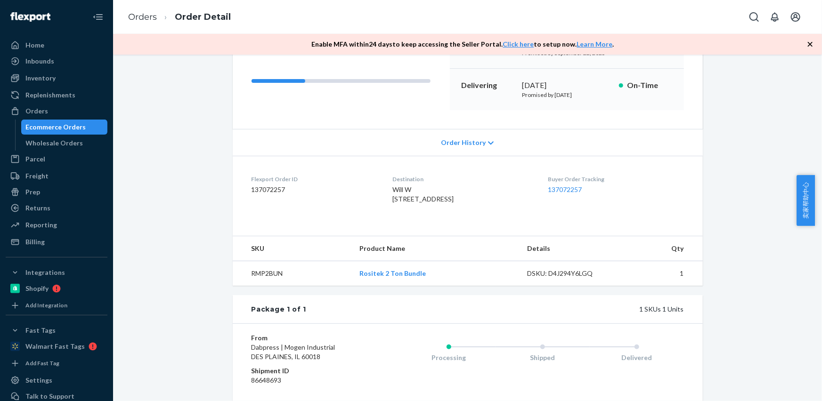
click at [257, 286] on td "RMP2BUN" at bounding box center [292, 273] width 119 height 25
click at [141, 15] on link "Orders" at bounding box center [142, 17] width 29 height 10
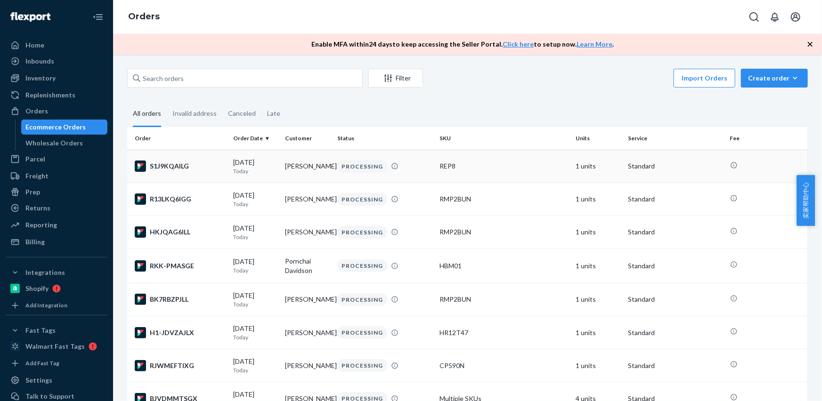
click at [283, 170] on td "[PERSON_NAME]" at bounding box center [308, 166] width 52 height 33
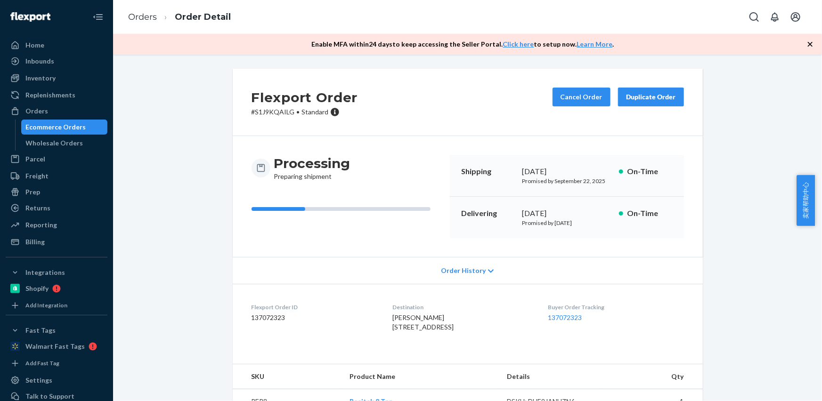
drag, startPoint x: 445, startPoint y: 329, endPoint x: 380, endPoint y: 320, distance: 66.0
click at [380, 320] on dl "Flexport Order ID 137072323 Destination [PERSON_NAME] [STREET_ADDRESS] US Buyer…" at bounding box center [468, 319] width 470 height 71
drag, startPoint x: 381, startPoint y: 329, endPoint x: 445, endPoint y: 329, distance: 63.6
click at [446, 329] on dl "Flexport Order ID 137072323 Destination [PERSON_NAME] [STREET_ADDRESS] US Buyer…" at bounding box center [468, 319] width 470 height 71
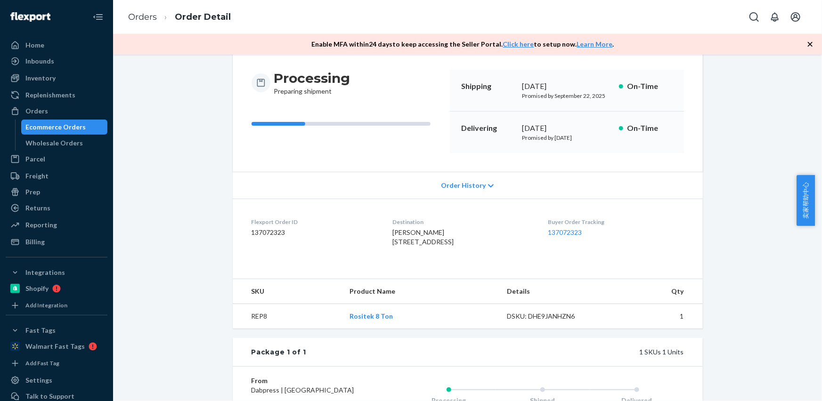
click at [249, 329] on td "REP8" at bounding box center [288, 316] width 110 height 25
